Goal: Connect with others: Connect with others

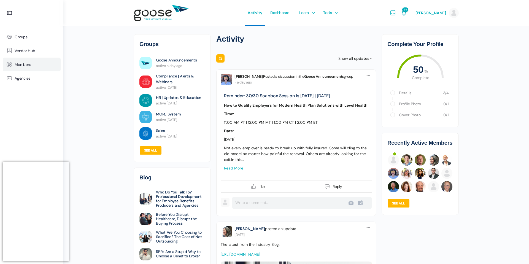
click at [46, 61] on link "Members" at bounding box center [32, 65] width 58 height 14
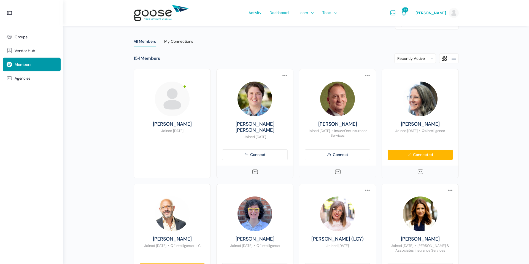
scroll to position [19, 0]
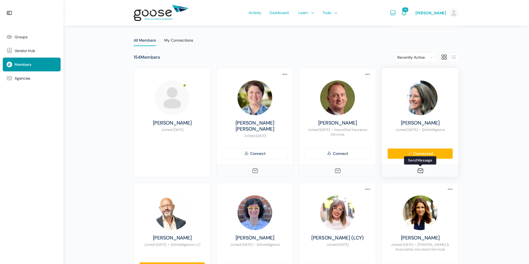
click at [419, 168] on icon at bounding box center [420, 171] width 7 height 7
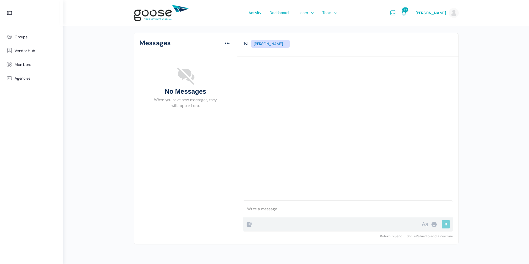
click at [267, 42] on li "× Wendy Keneipp" at bounding box center [270, 44] width 39 height 8
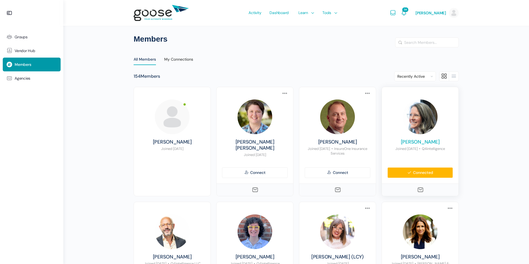
click at [417, 142] on link "[PERSON_NAME]" at bounding box center [420, 142] width 66 height 6
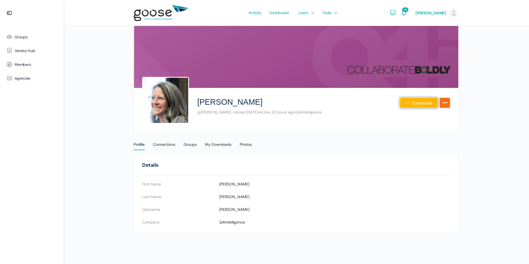
click at [446, 102] on icon "More Options" at bounding box center [445, 103] width 6 height 10
click at [424, 143] on ul "Profile Connections Groups My Downloads Photos" at bounding box center [296, 142] width 325 height 14
